Goal: Task Accomplishment & Management: Manage account settings

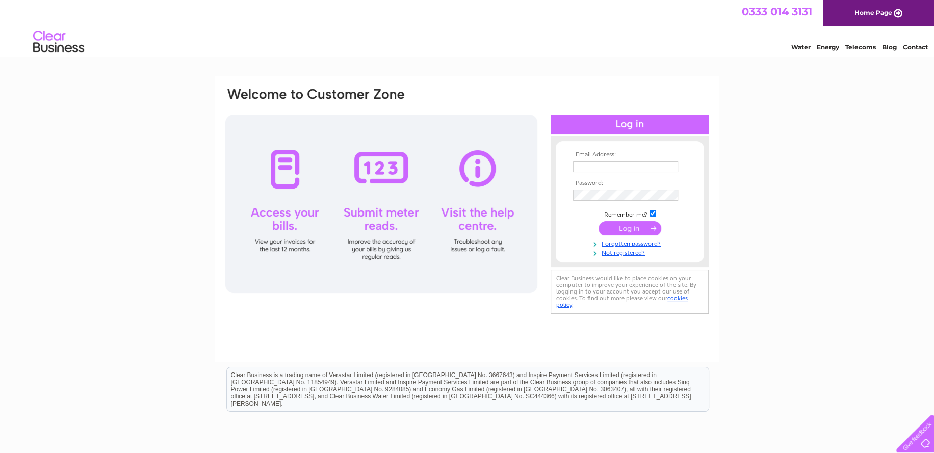
type input "[EMAIL_ADDRESS][DOMAIN_NAME]"
click at [619, 228] on input "submit" at bounding box center [629, 228] width 63 height 14
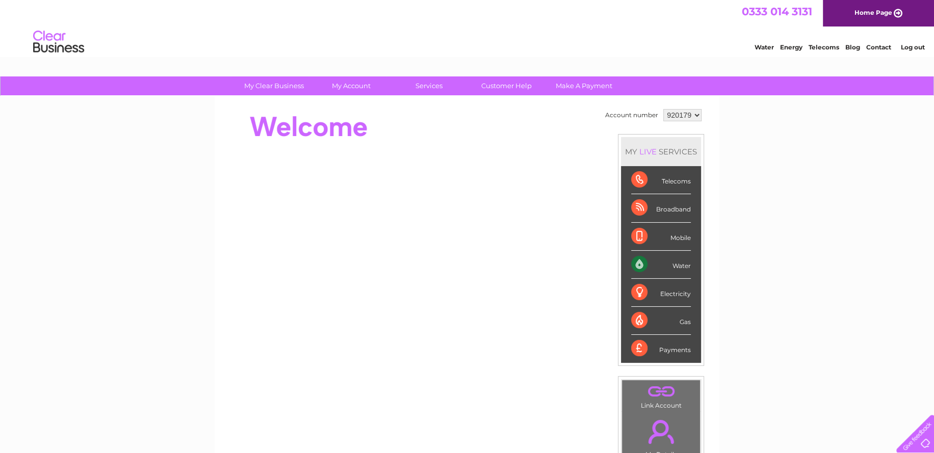
click at [688, 117] on select "920179" at bounding box center [682, 115] width 38 height 12
click at [691, 116] on select "920179" at bounding box center [682, 115] width 38 height 12
click at [751, 139] on div "My Clear Business Login Details My Details My Preferences Link Account My Accou…" at bounding box center [467, 362] width 934 height 573
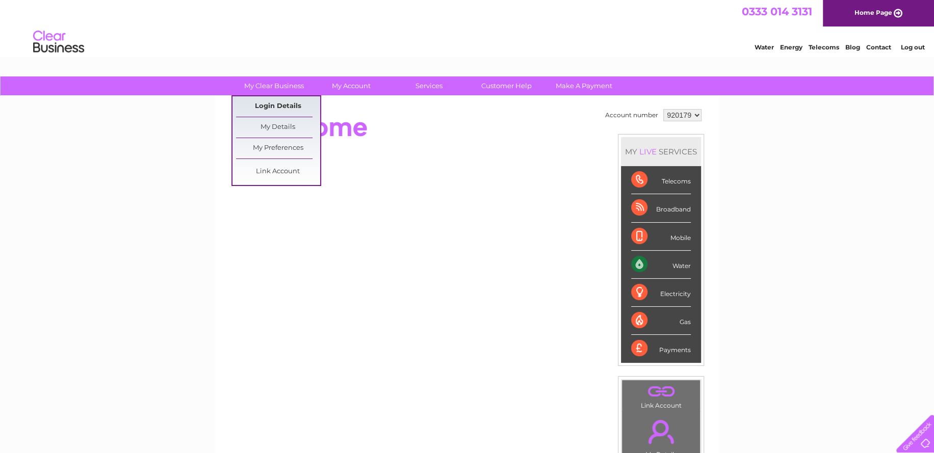
click at [866, 51] on link "Login Details" at bounding box center [878, 46] width 25 height 10
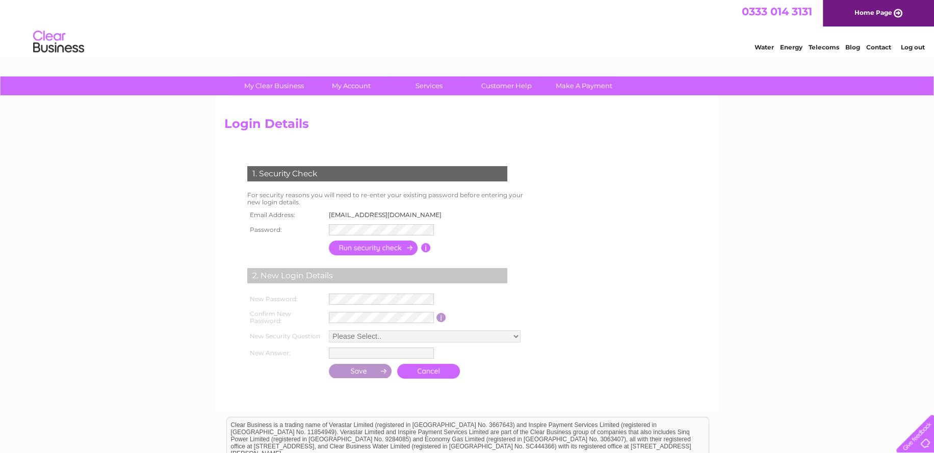
scroll to position [102, 0]
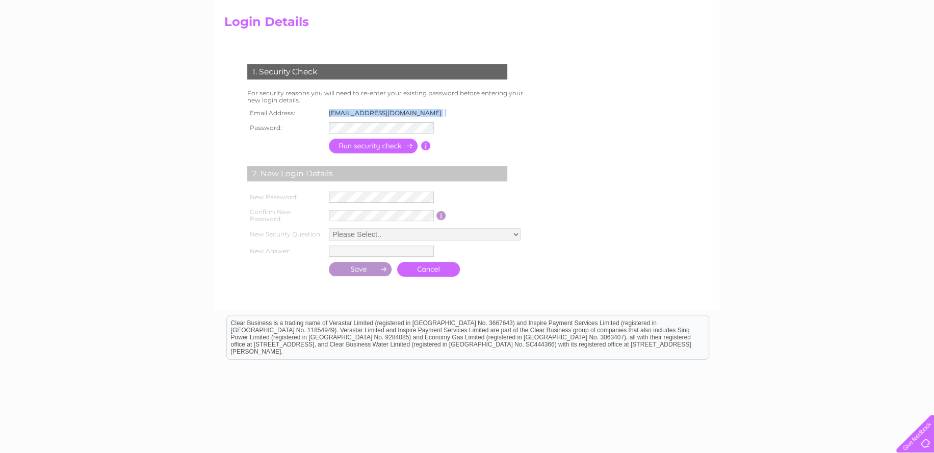
drag, startPoint x: 402, startPoint y: 112, endPoint x: 317, endPoint y: 113, distance: 85.6
click at [317, 113] on tr "Email Address: [EMAIL_ADDRESS][DOMAIN_NAME]" at bounding box center [347, 113] width 205 height 13
copy tr "[EMAIL_ADDRESS][DOMAIN_NAME]"
click at [622, 102] on form "1. Security Check For security reasons you will need to re-enter your existing …" at bounding box center [466, 171] width 485 height 255
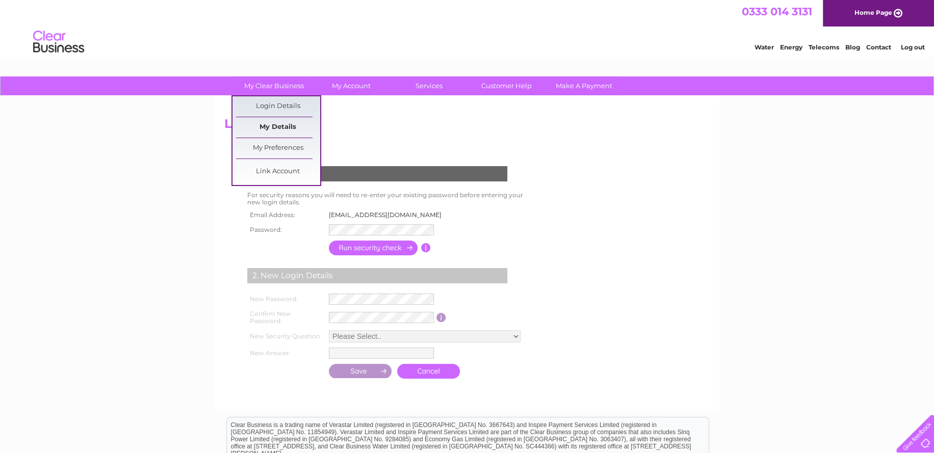
click at [278, 122] on link "My Details" at bounding box center [278, 127] width 84 height 20
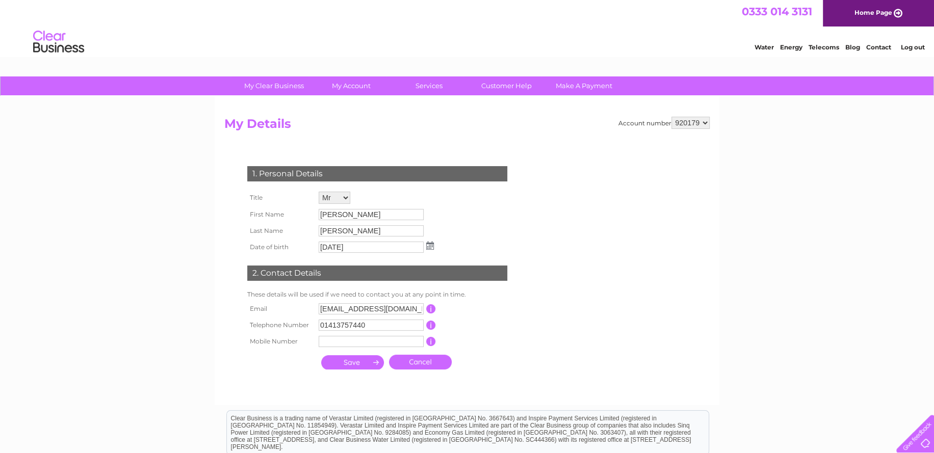
scroll to position [51, 0]
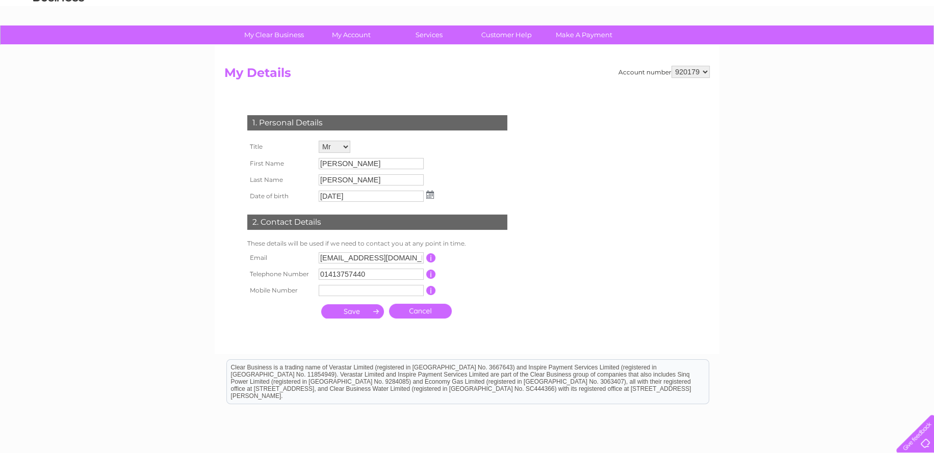
drag, startPoint x: 244, startPoint y: 118, endPoint x: 461, endPoint y: 284, distance: 273.4
click at [461, 285] on div "1. Personal Details Title Mr Mrs Ms Miss Dr Rev Prof Other First Name Peter Las…" at bounding box center [379, 214] width 310 height 219
click at [754, 51] on div "My Clear Business Login Details My Details My Preferences Link Account My Accou…" at bounding box center [763, 47] width 19 height 8
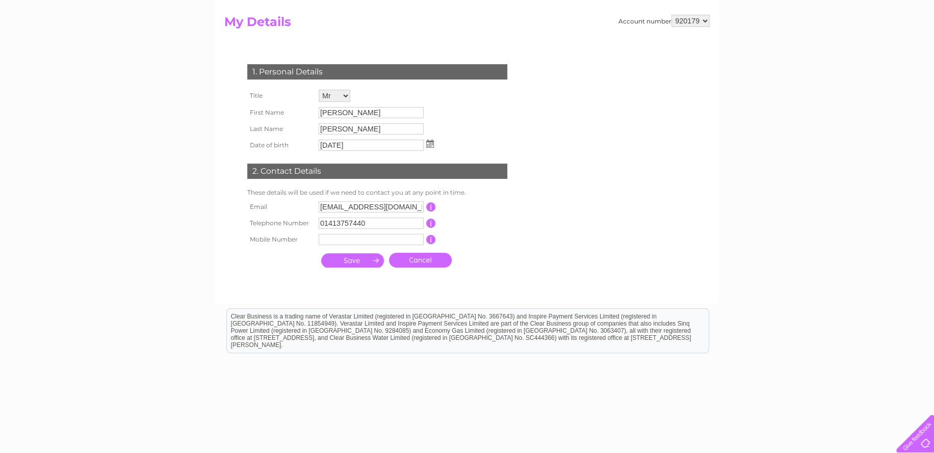
scroll to position [0, 0]
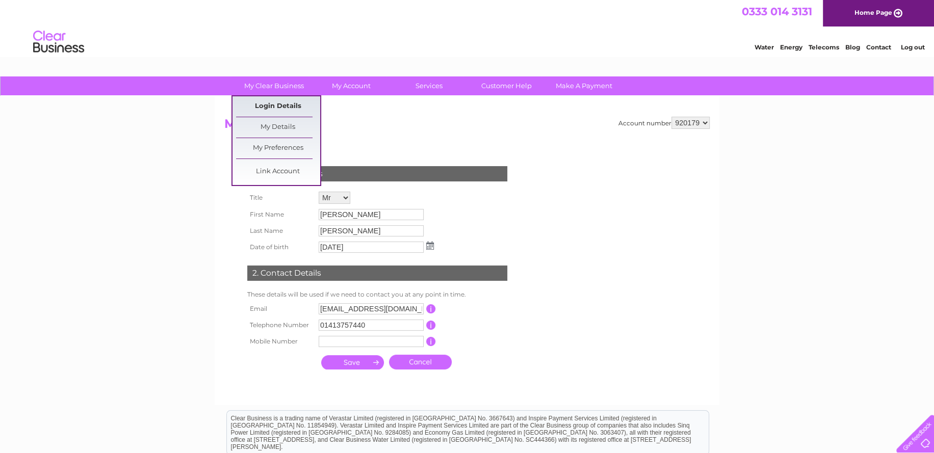
click at [265, 103] on link "Login Details" at bounding box center [278, 106] width 84 height 20
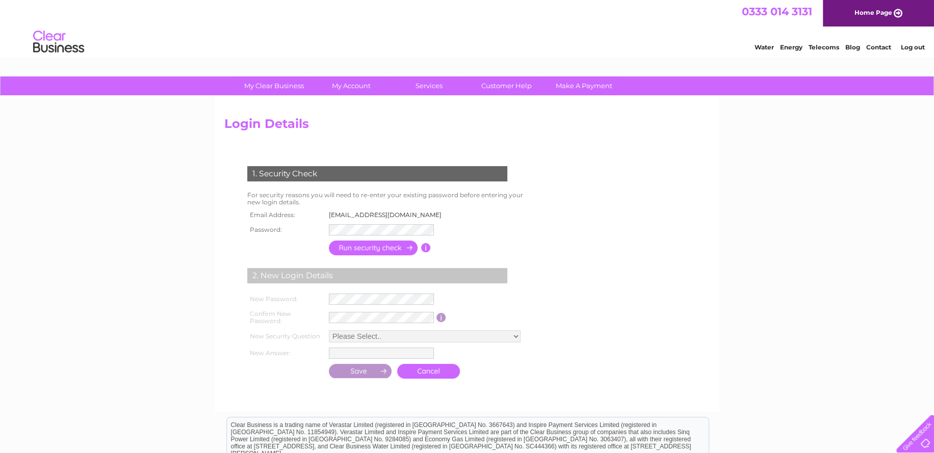
click at [634, 180] on form "1. Security Check For security reasons you will need to re-enter your existing …" at bounding box center [466, 273] width 485 height 255
click at [425, 247] on input "button" at bounding box center [426, 247] width 10 height 9
click at [755, 222] on div "My Clear Business Login Details My Details My Preferences Link Account My Accou…" at bounding box center [467, 331] width 934 height 510
